Goal: Task Accomplishment & Management: Manage account settings

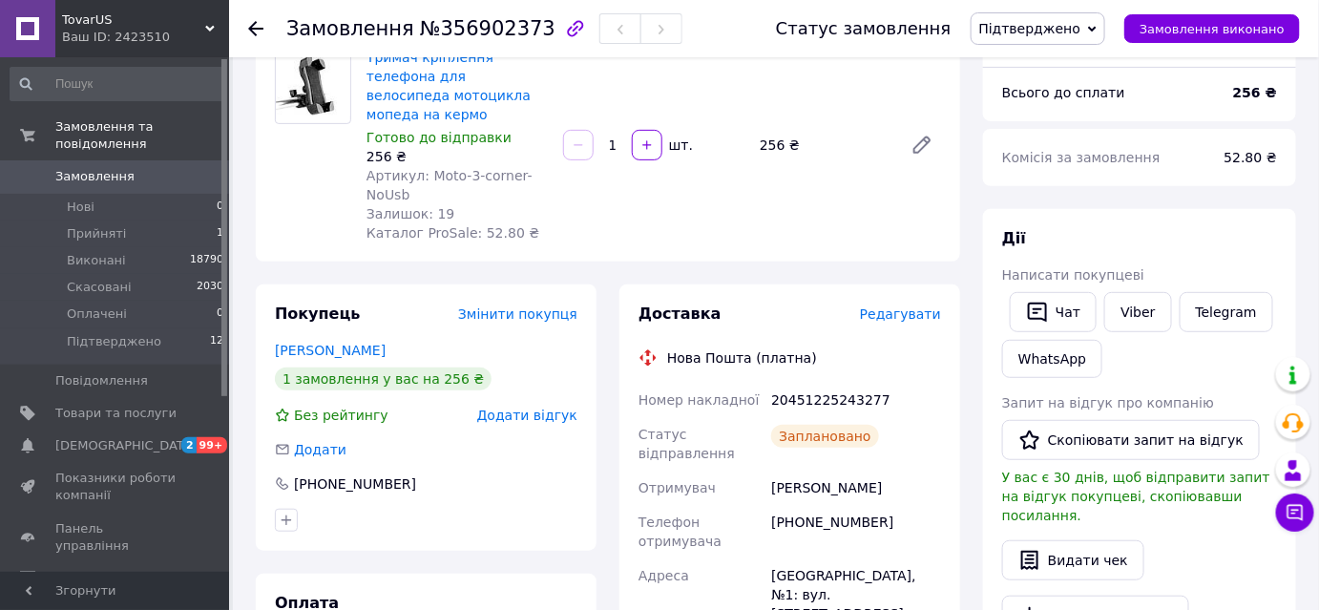
scroll to position [173, 0]
click at [99, 225] on span "Прийняті" at bounding box center [96, 233] width 59 height 17
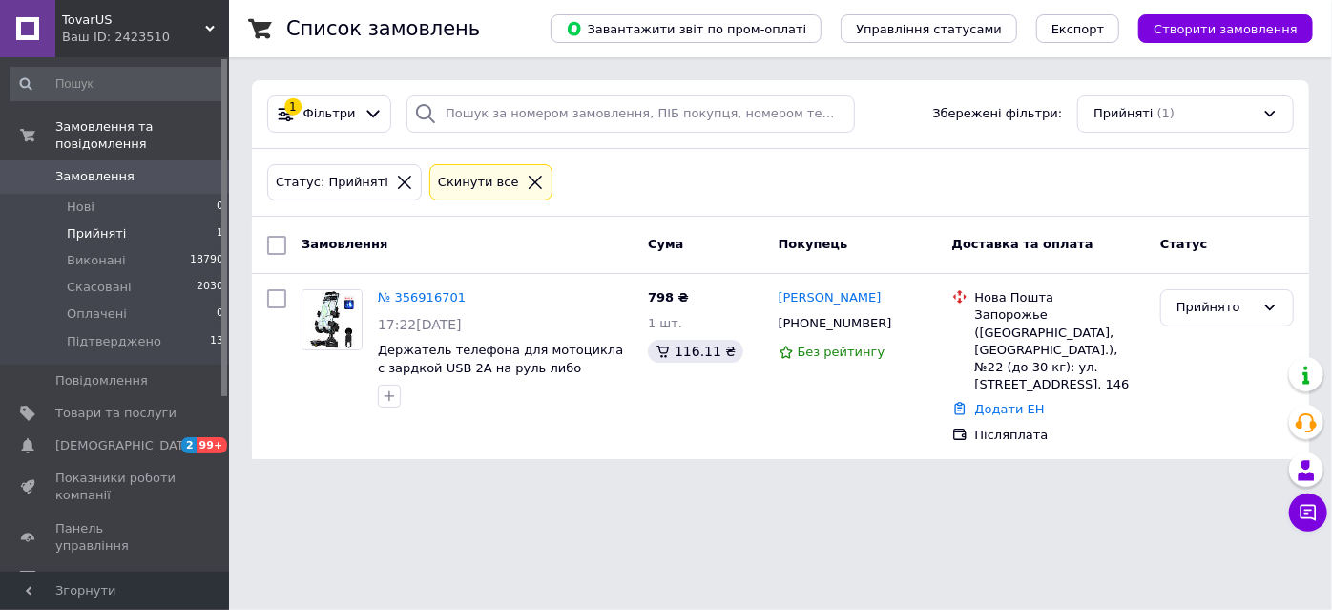
click at [437, 292] on link "№ 356916701" at bounding box center [422, 297] width 88 height 14
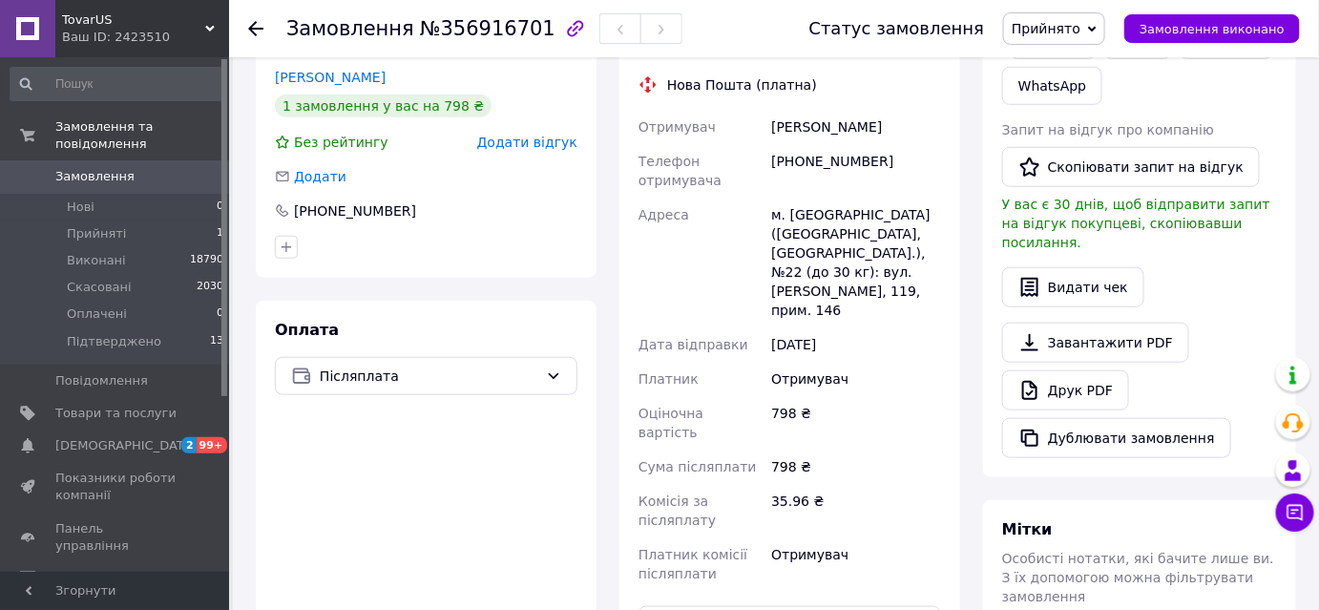
scroll to position [433, 0]
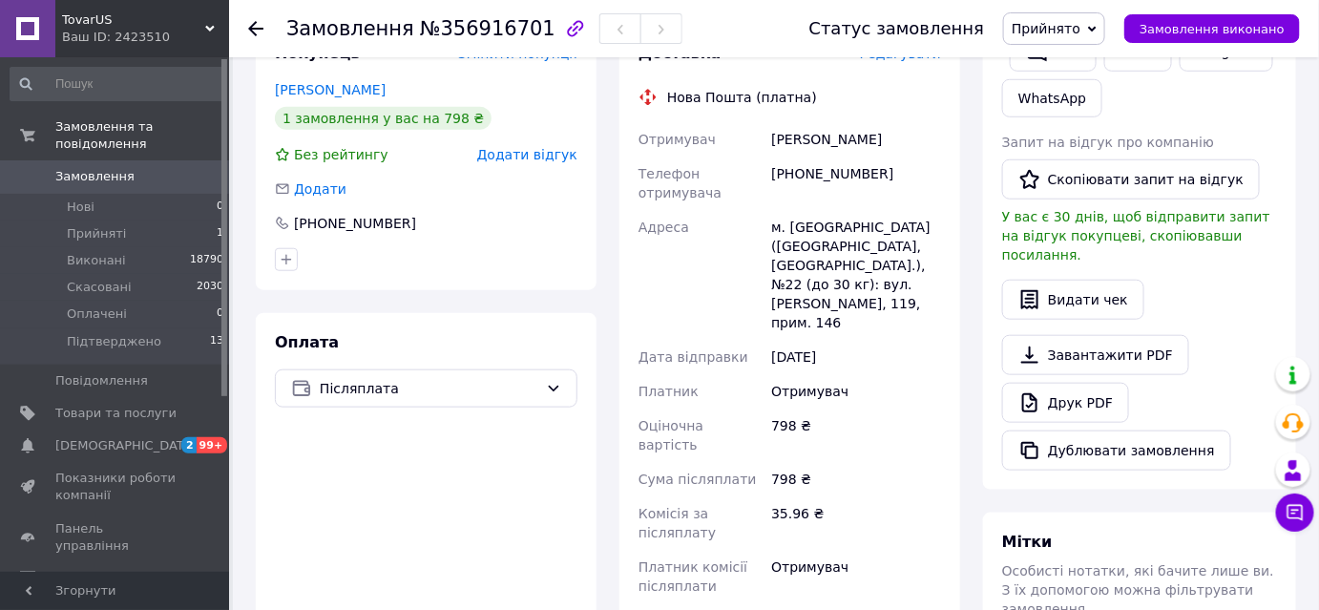
click at [1064, 13] on span "Прийнято" at bounding box center [1054, 28] width 102 height 32
click at [1073, 150] on li "Підтверджено" at bounding box center [1061, 152] width 114 height 29
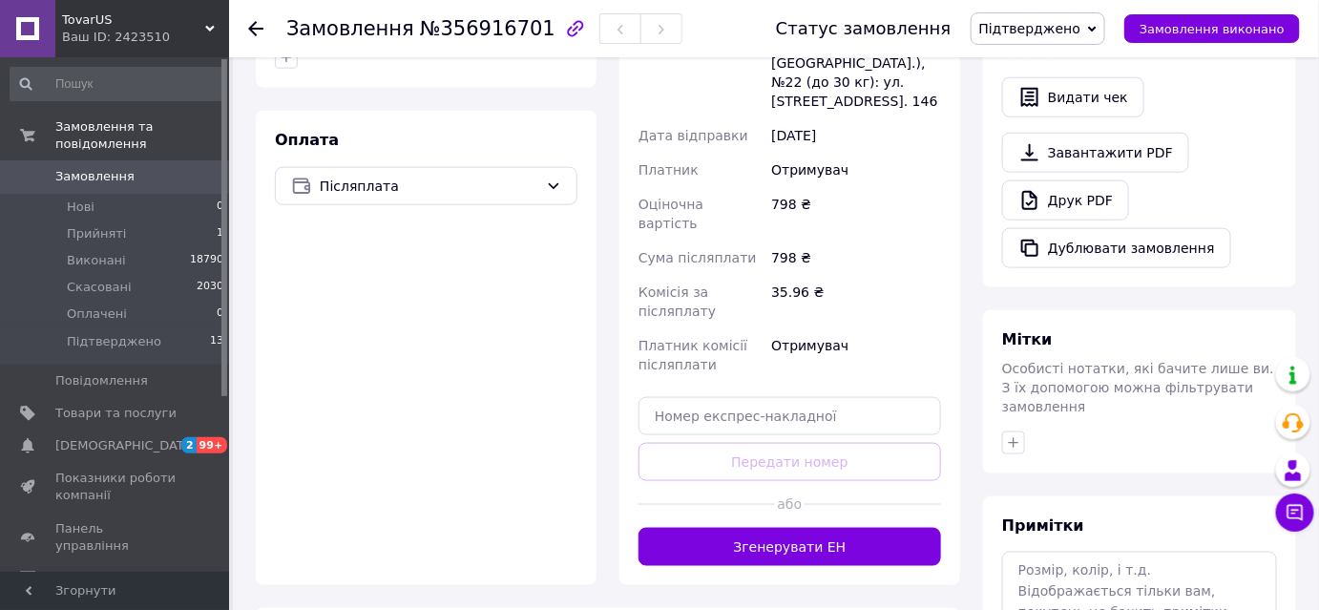
scroll to position [781, 0]
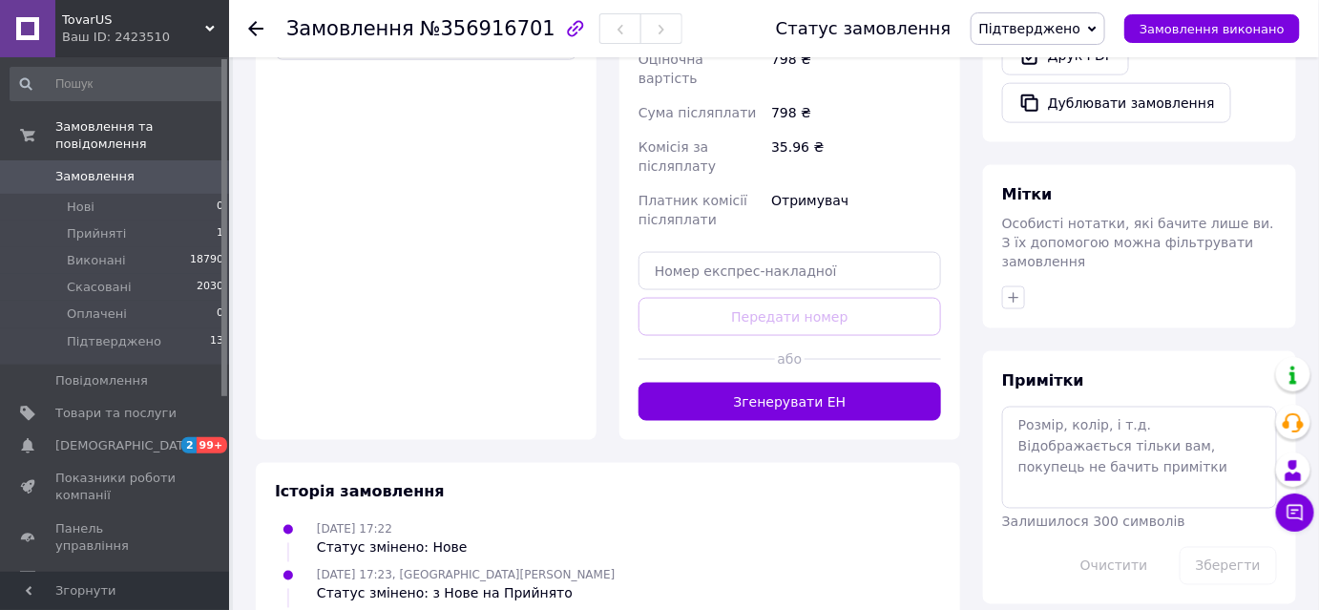
click at [842, 383] on button "Згенерувати ЕН" at bounding box center [789, 402] width 302 height 38
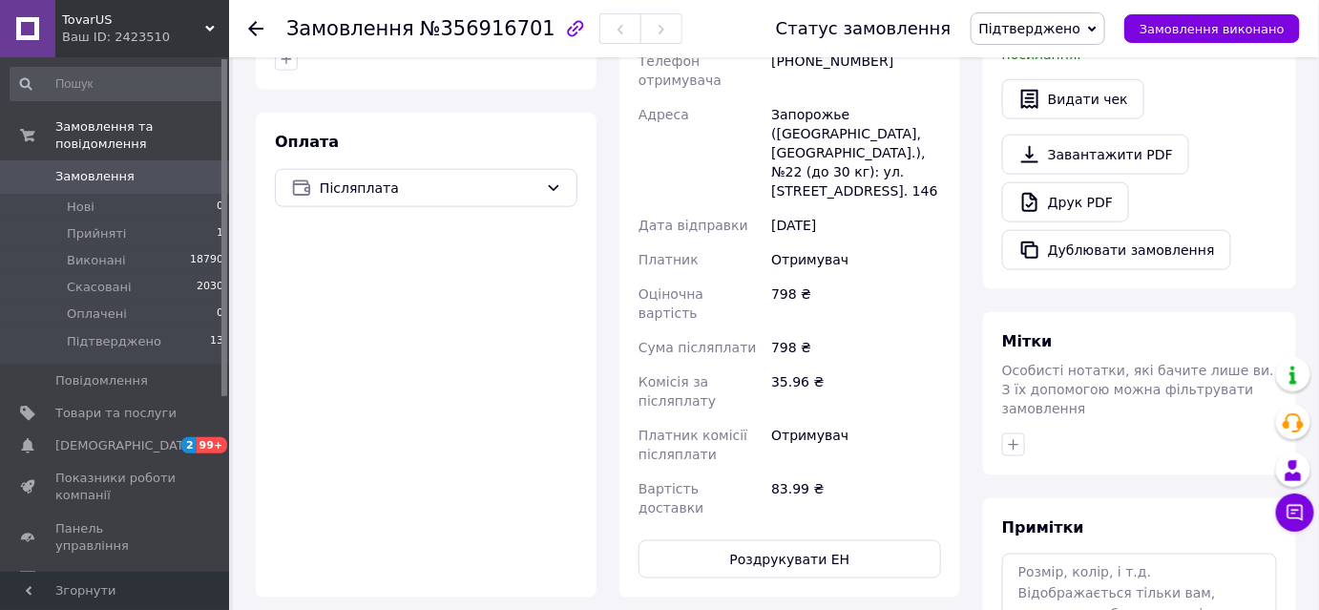
scroll to position [342, 0]
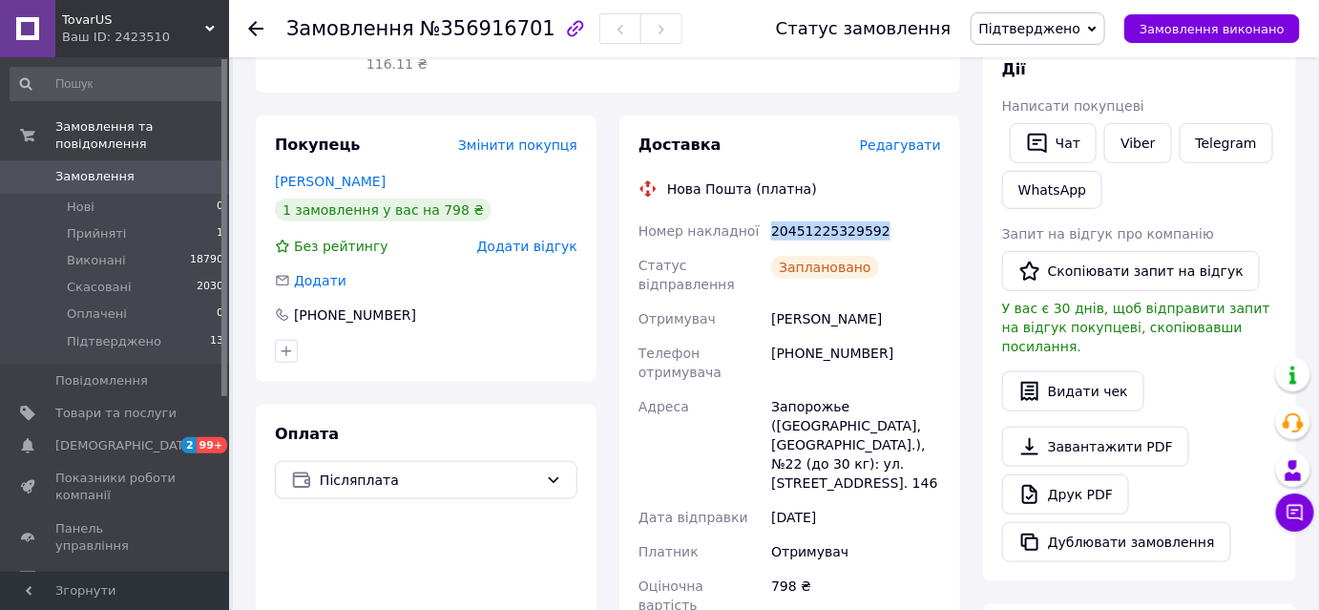
drag, startPoint x: 786, startPoint y: 179, endPoint x: 770, endPoint y: 187, distance: 17.9
click at [756, 214] on div "Номер накладної 20451225329592 Статус відправлення Заплановано Отримувач [PERSO…" at bounding box center [790, 515] width 310 height 603
copy div "Номер накладної 20451225329592"
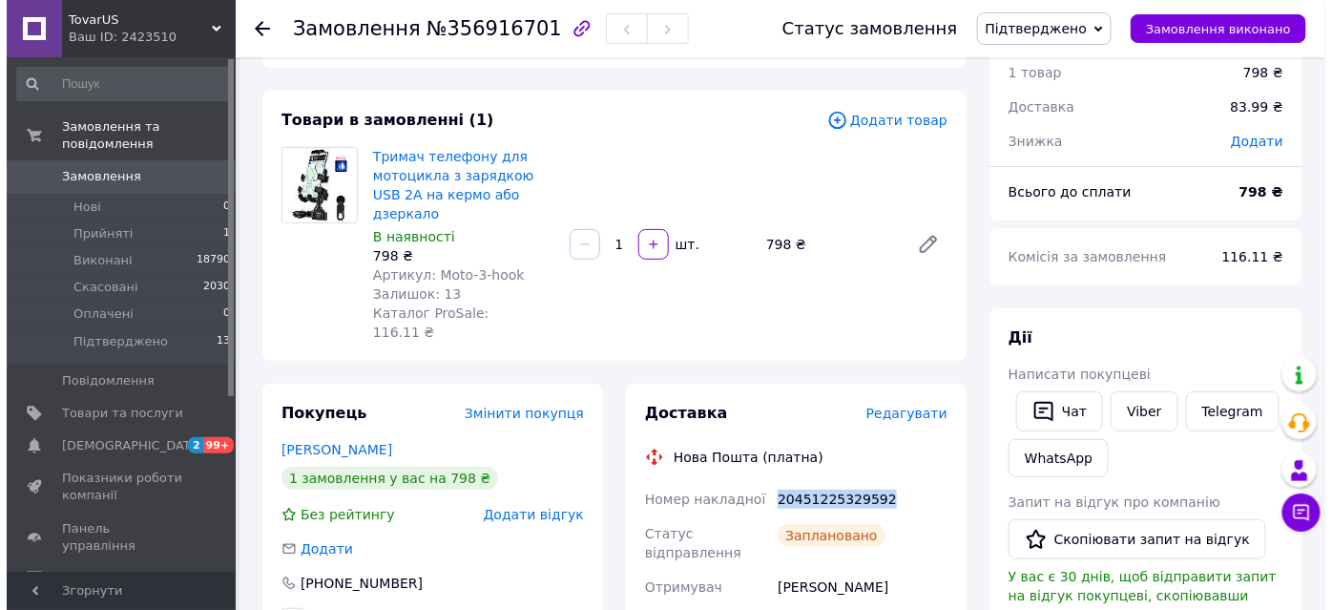
scroll to position [0, 0]
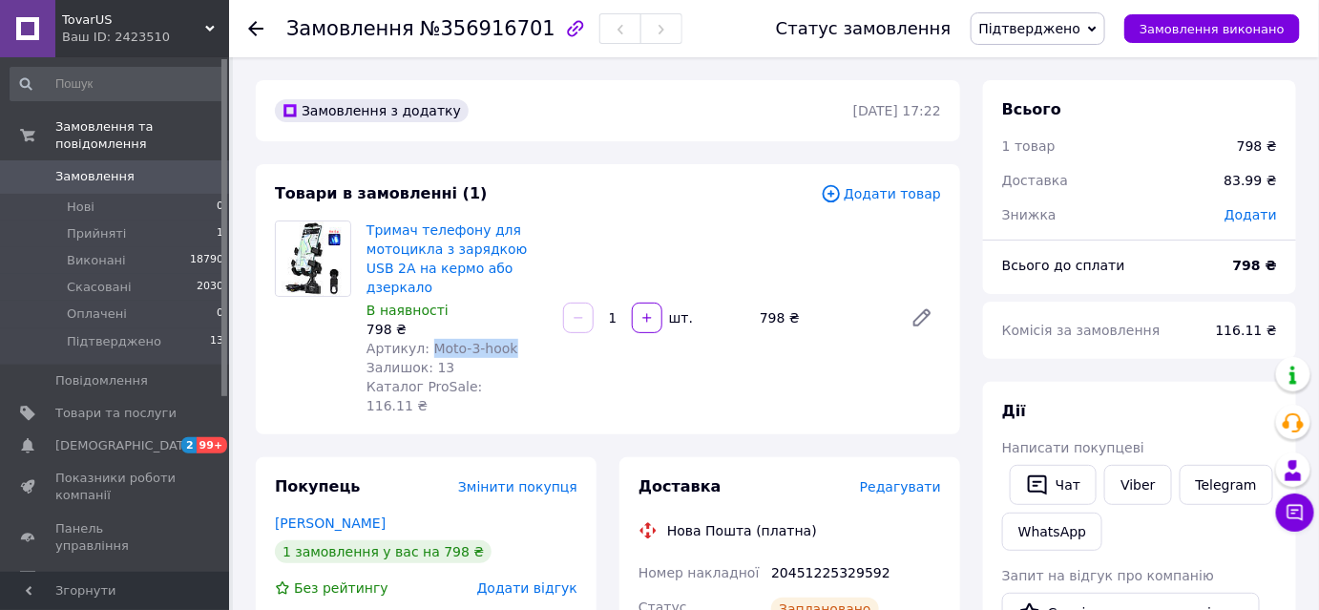
drag, startPoint x: 456, startPoint y: 327, endPoint x: 423, endPoint y: 327, distance: 33.4
click at [423, 339] on div "Артикул: Moto-3-hook" at bounding box center [456, 348] width 181 height 19
copy span "Moto-3-hook"
click at [89, 225] on span "Прийняті" at bounding box center [96, 233] width 59 height 17
